Goal: Information Seeking & Learning: Check status

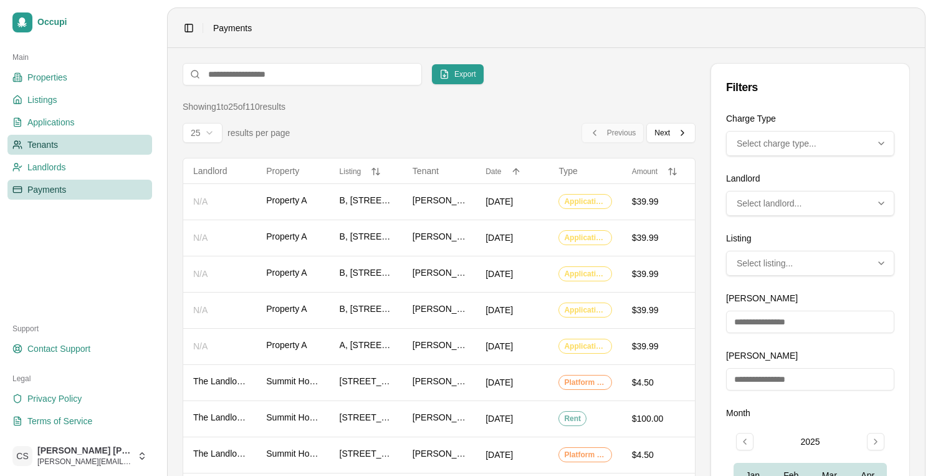
click at [70, 150] on link "Tenants" at bounding box center [79, 145] width 145 height 20
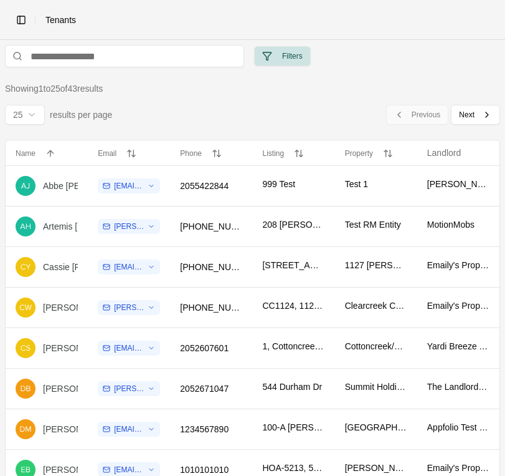
click at [291, 57] on button "Filters" at bounding box center [282, 56] width 57 height 20
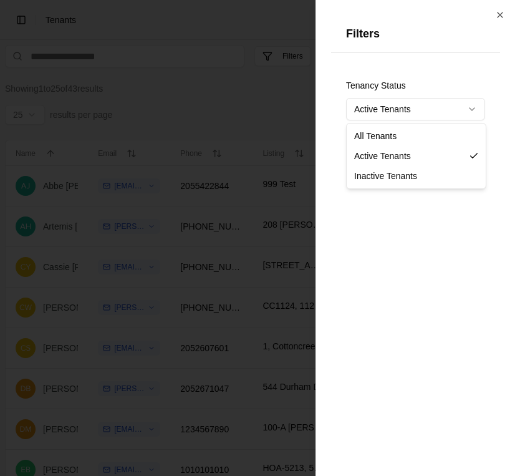
click at [386, 106] on body "Toggle Sidebar Tenants Filters Showing 1 to 25 of 43 results 25 results per pag…" at bounding box center [252, 238] width 505 height 476
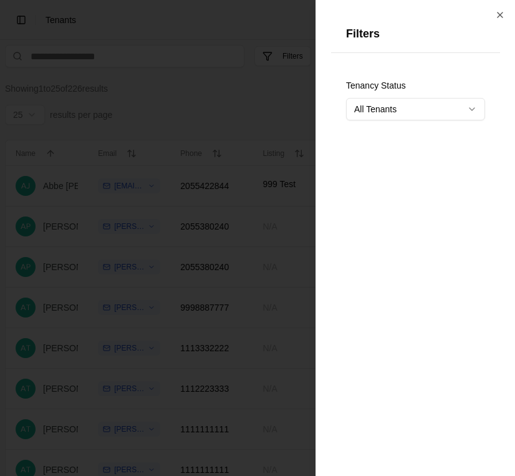
click at [196, 80] on div at bounding box center [257, 238] width 515 height 476
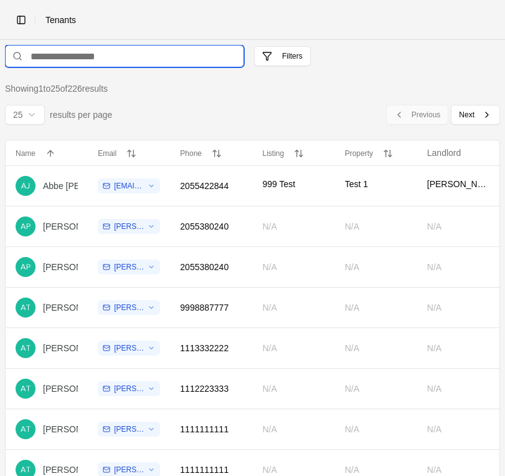
click at [153, 54] on input at bounding box center [124, 56] width 239 height 22
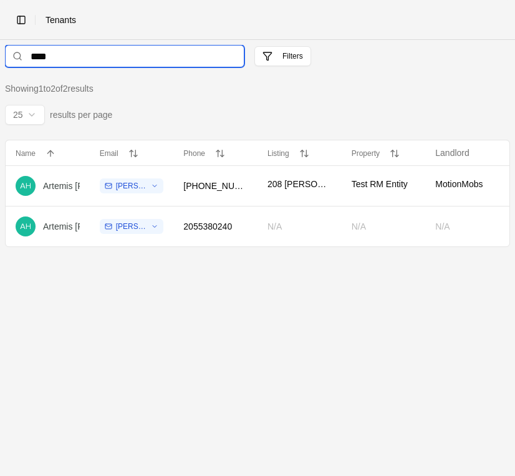
type input "****"
click at [252, 231] on td "2055380240" at bounding box center [215, 226] width 84 height 41
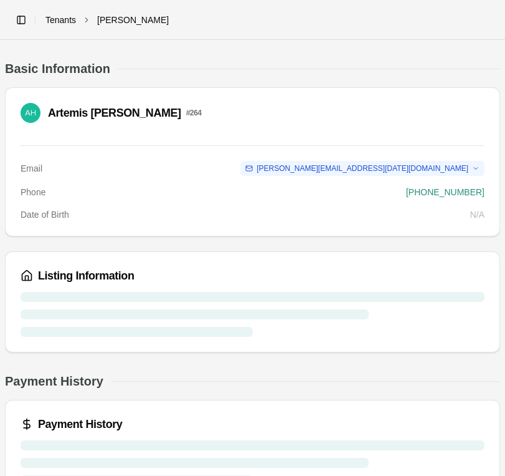
click at [62, 20] on link "Tenants" at bounding box center [60, 20] width 31 height 12
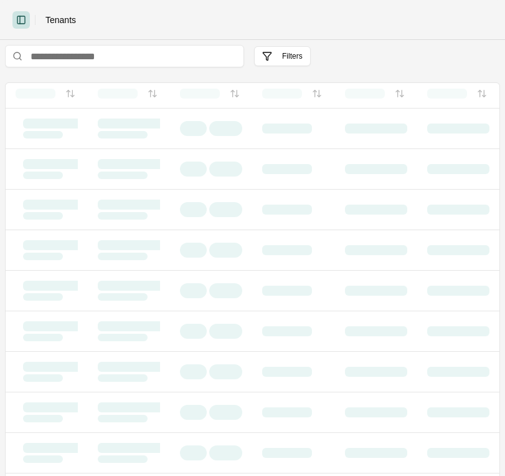
click at [27, 19] on button "Toggle Sidebar" at bounding box center [20, 19] width 17 height 17
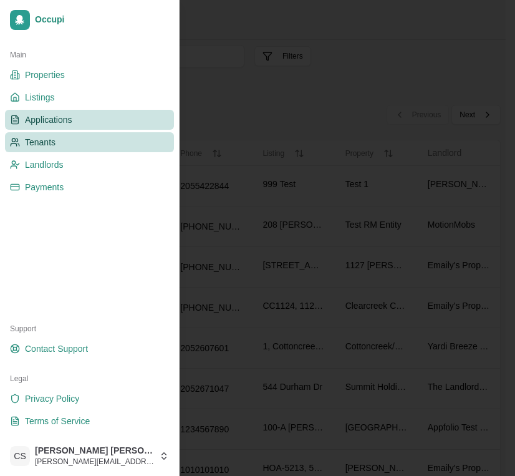
click at [74, 114] on link "Applications" at bounding box center [89, 120] width 169 height 20
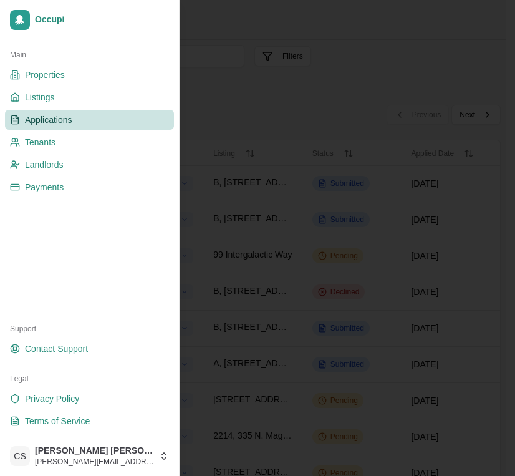
click at [292, 97] on div at bounding box center [257, 238] width 515 height 476
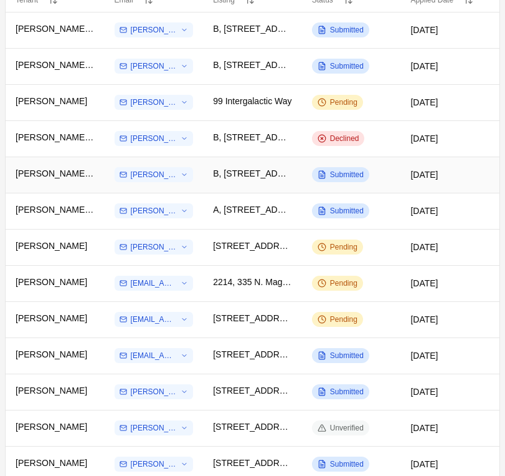
scroll to position [155, 0]
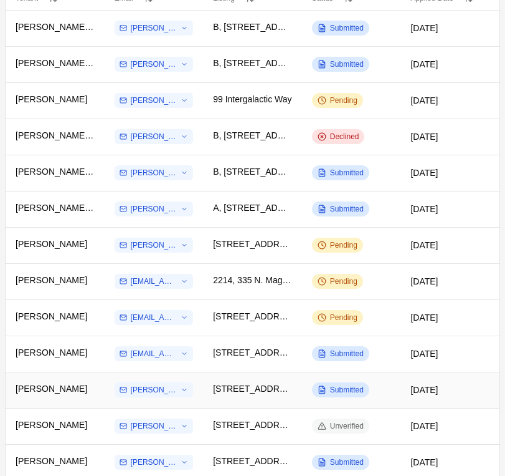
click at [203, 394] on td "[PERSON_NAME][EMAIL_ADDRESS][DATE][DOMAIN_NAME]" at bounding box center [154, 389] width 99 height 36
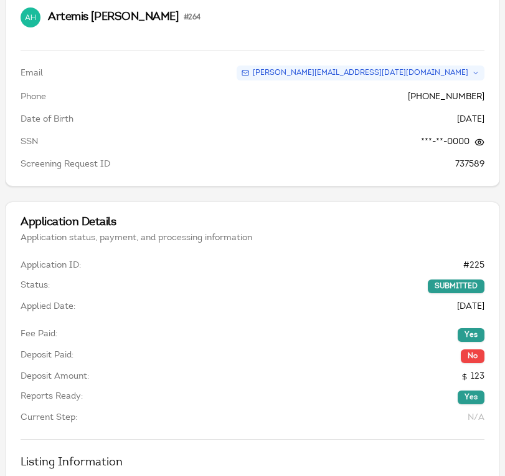
scroll to position [133, 0]
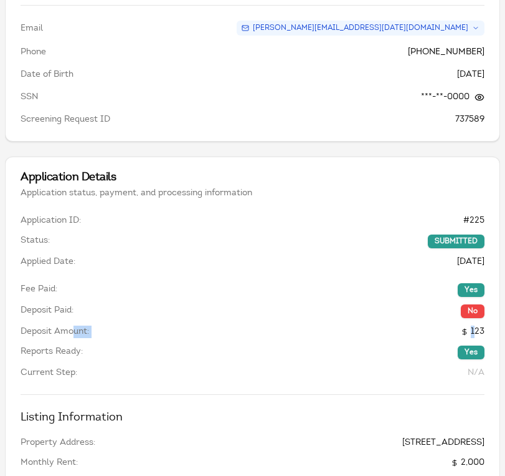
drag, startPoint x: 73, startPoint y: 330, endPoint x: 477, endPoint y: 331, distance: 404.5
click at [477, 331] on div "Deposit Amount: 123" at bounding box center [253, 331] width 464 height 12
click at [477, 331] on span "123" at bounding box center [473, 331] width 24 height 12
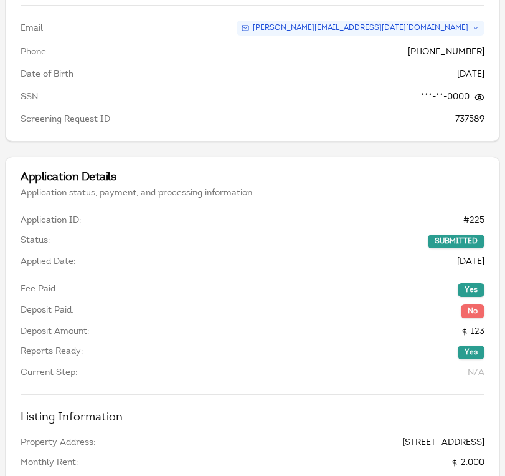
click at [469, 312] on div "No" at bounding box center [473, 311] width 24 height 14
click at [370, 316] on div "Deposit Paid: No" at bounding box center [253, 311] width 464 height 14
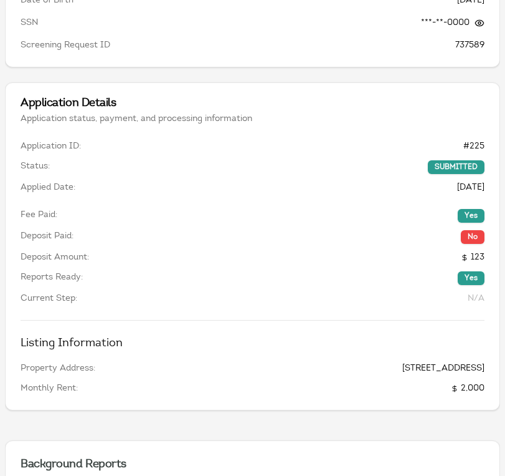
scroll to position [211, 0]
